Goal: Information Seeking & Learning: Learn about a topic

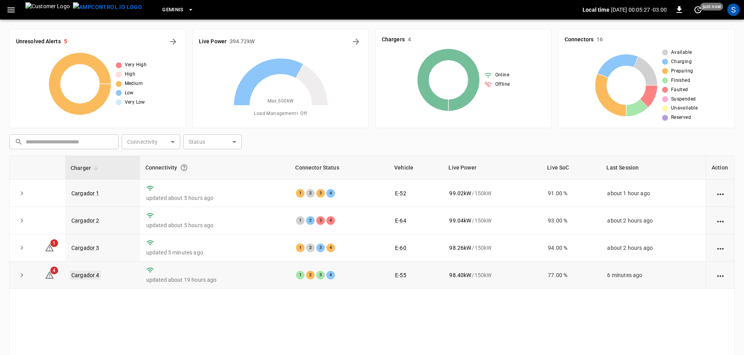
click at [92, 276] on link "Cargador 4" at bounding box center [85, 275] width 31 height 9
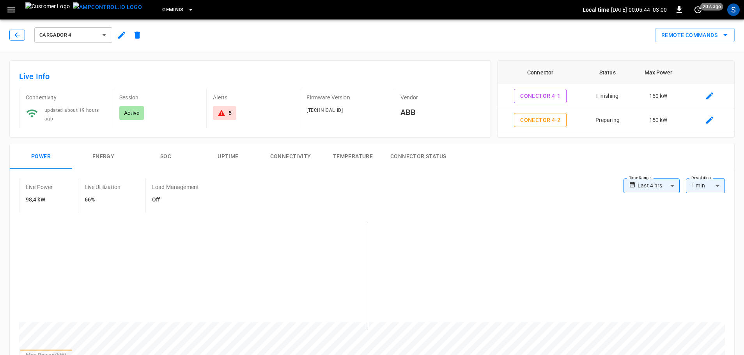
click at [17, 35] on icon "button" at bounding box center [17, 35] width 8 height 8
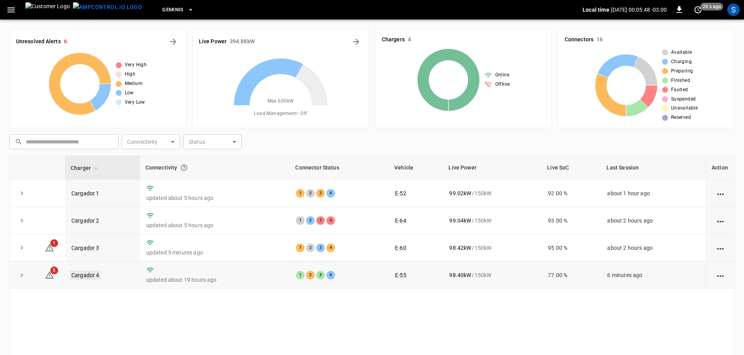
click at [77, 277] on link "Cargador 4" at bounding box center [85, 275] width 31 height 9
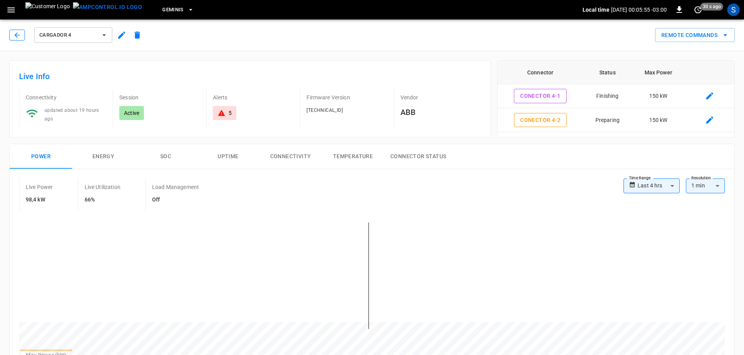
click at [20, 37] on icon "button" at bounding box center [17, 35] width 8 height 8
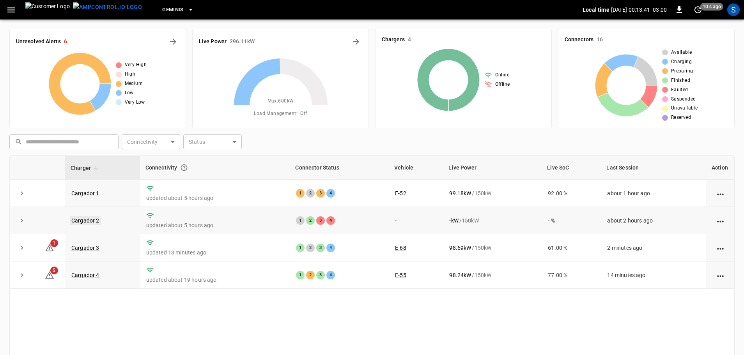
click at [90, 221] on link "Cargador 2" at bounding box center [85, 220] width 31 height 9
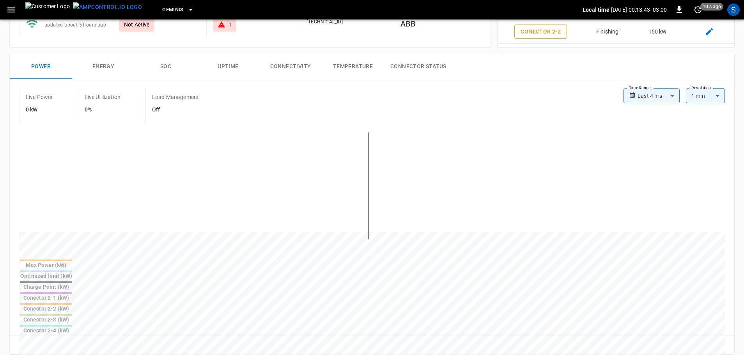
scroll to position [234, 0]
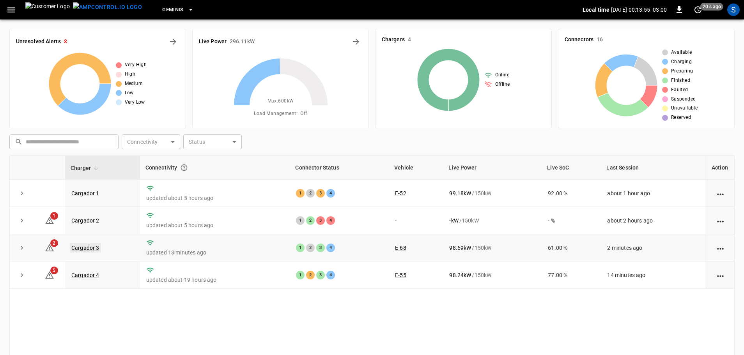
click at [96, 248] on link "Cargador 3" at bounding box center [85, 247] width 31 height 9
click at [92, 278] on link "Cargador 4" at bounding box center [85, 275] width 31 height 9
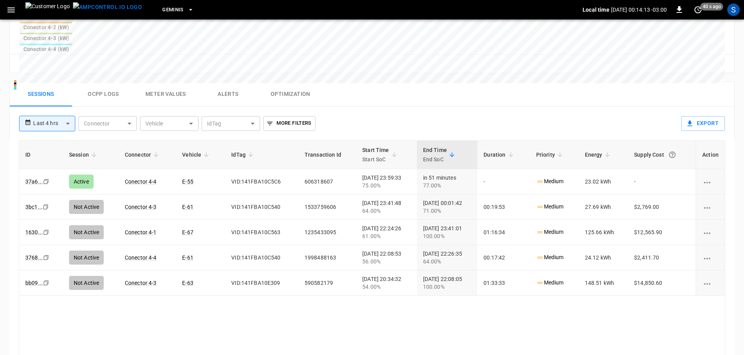
scroll to position [376, 0]
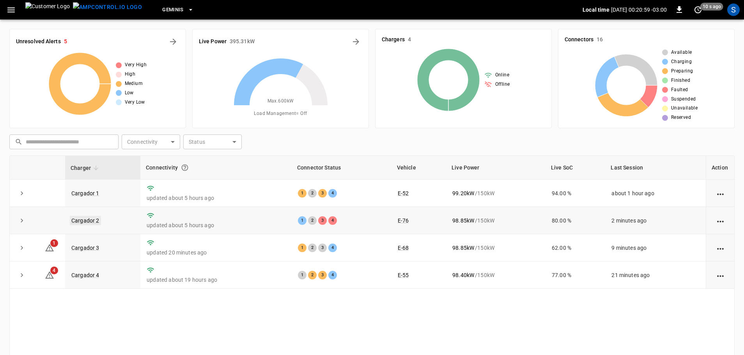
click at [93, 223] on link "Cargador 2" at bounding box center [85, 220] width 31 height 9
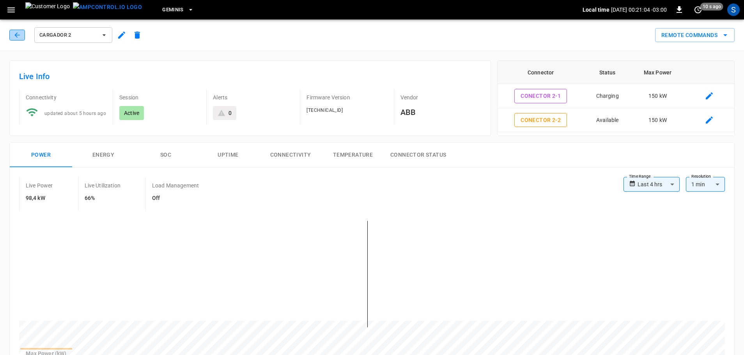
click at [21, 34] on button "button" at bounding box center [17, 35] width 16 height 11
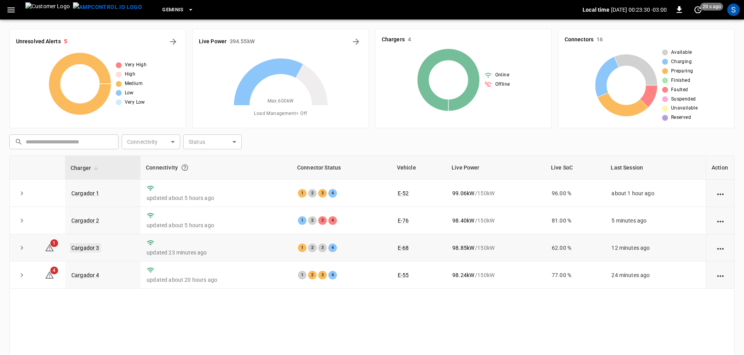
click at [94, 251] on link "Cargador 3" at bounding box center [85, 247] width 31 height 9
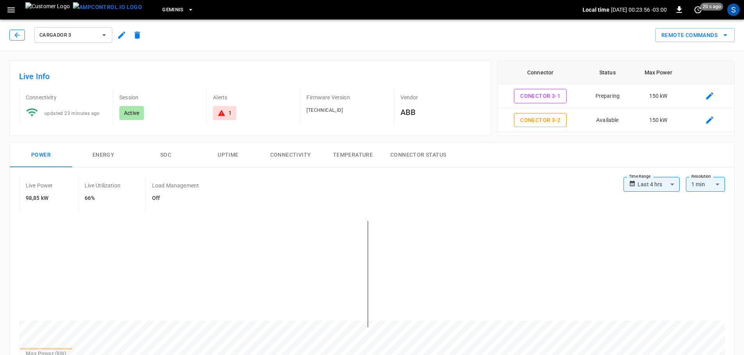
click at [22, 36] on button "button" at bounding box center [17, 35] width 16 height 11
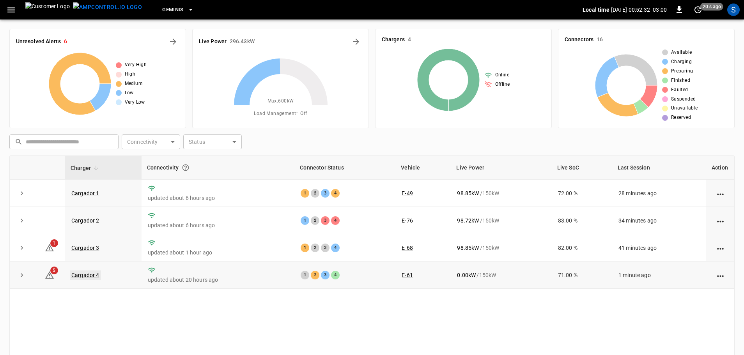
click at [95, 277] on link "Cargador 4" at bounding box center [85, 275] width 31 height 9
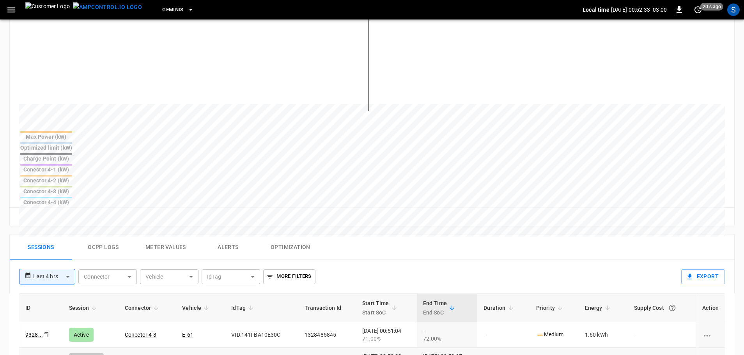
scroll to position [234, 0]
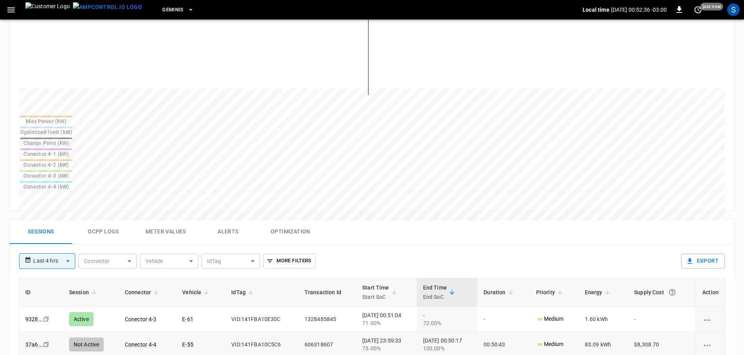
drag, startPoint x: 243, startPoint y: 286, endPoint x: 233, endPoint y: 289, distance: 10.4
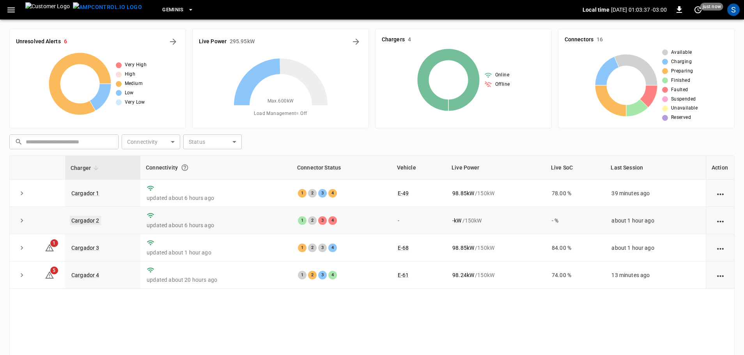
click at [93, 220] on link "Cargador 2" at bounding box center [85, 220] width 31 height 9
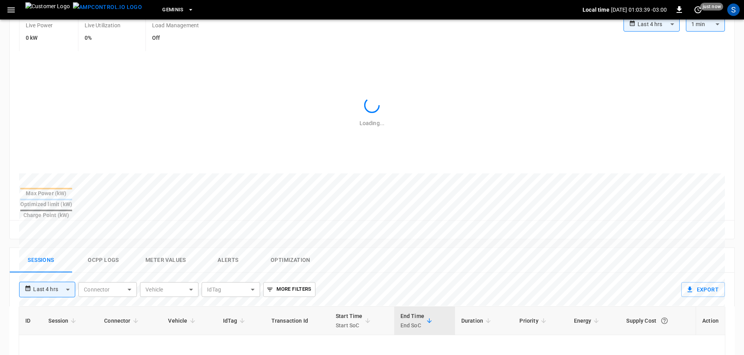
scroll to position [312, 0]
